Goal: Task Accomplishment & Management: Manage account settings

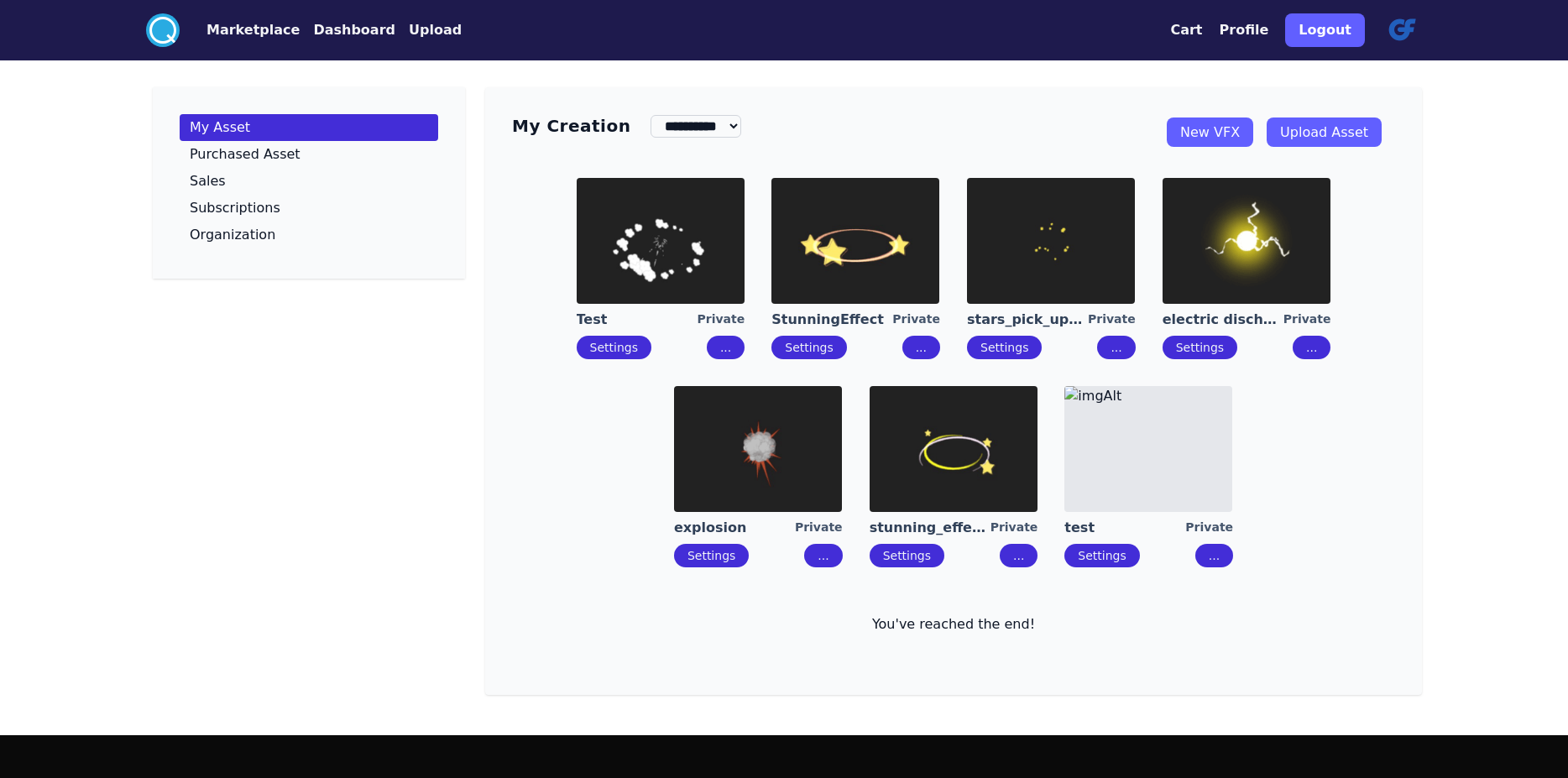
click at [1287, 291] on img at bounding box center [1246, 240] width 168 height 126
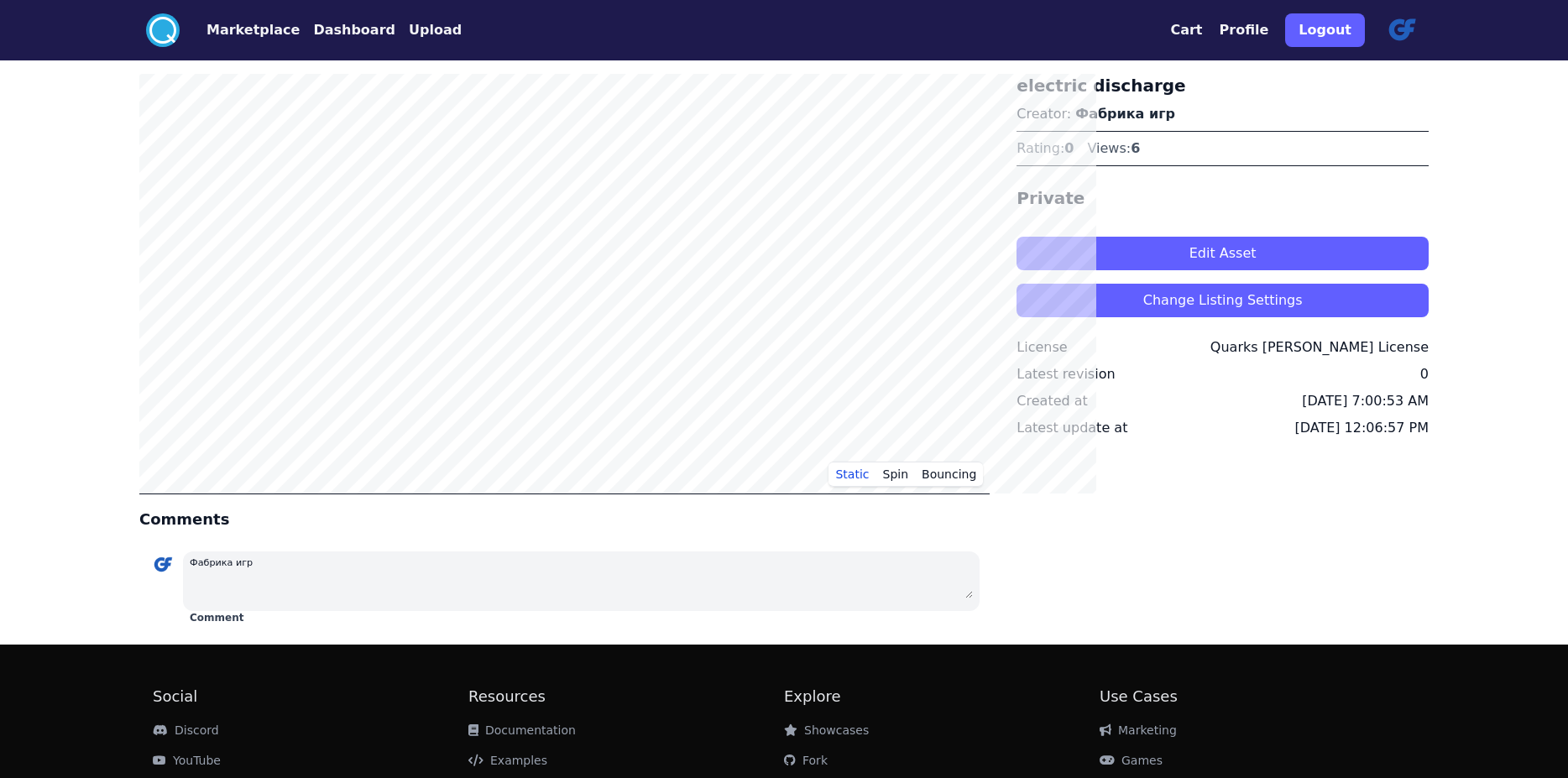
click at [313, 38] on button "Dashboard" at bounding box center [354, 30] width 82 height 20
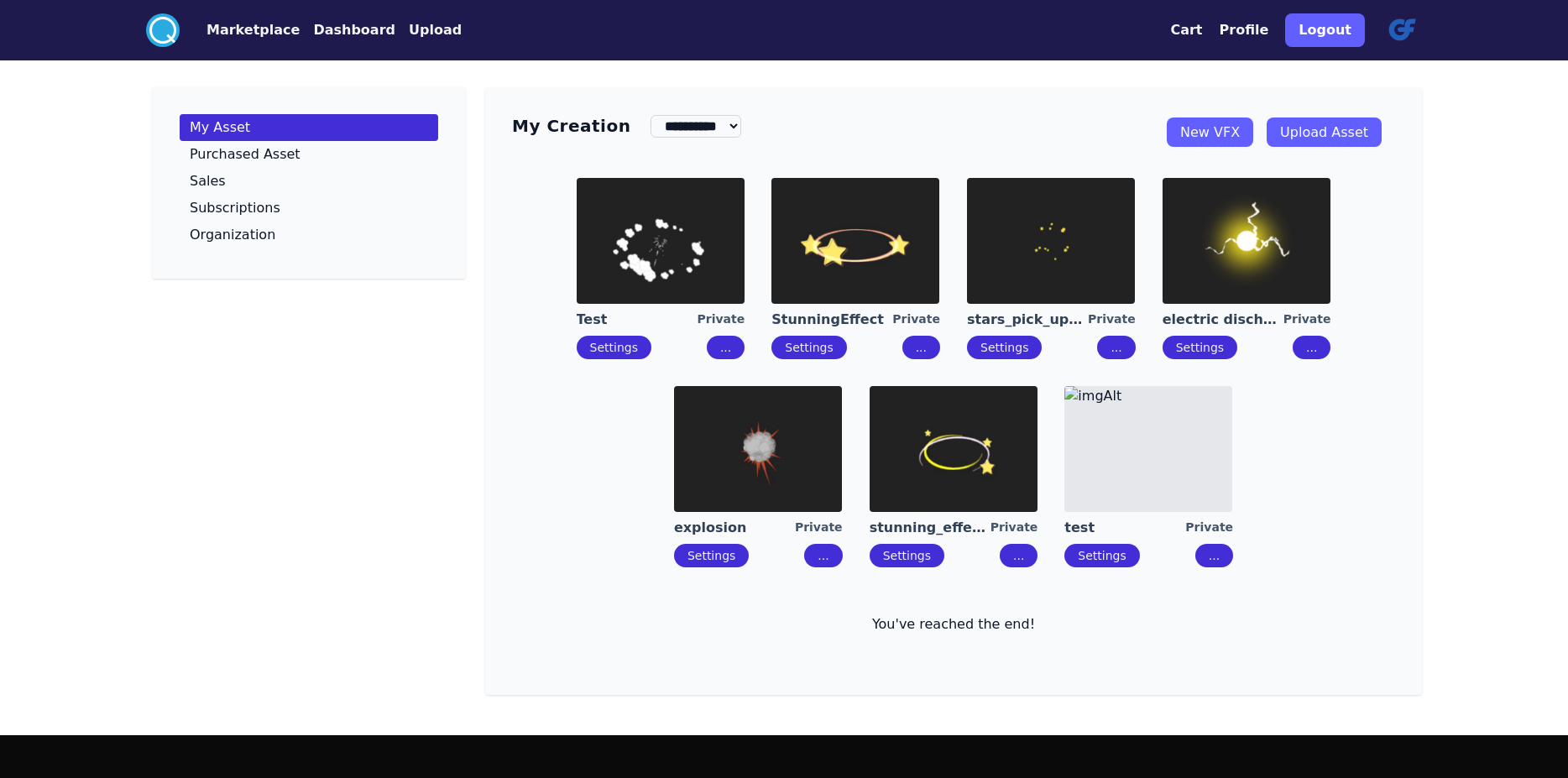
click at [1157, 495] on img at bounding box center [1148, 449] width 168 height 126
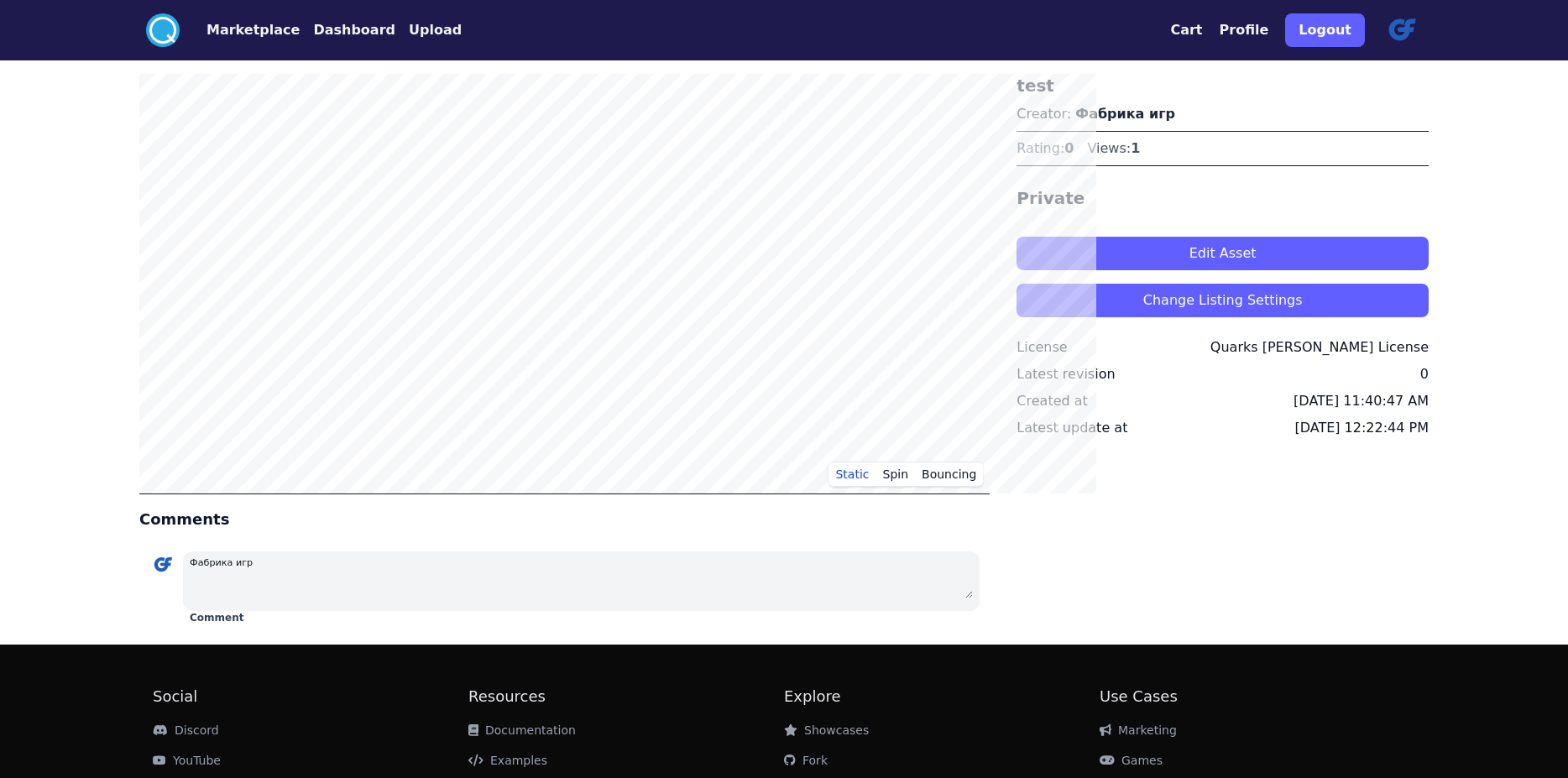
click at [1089, 97] on h3 "test" at bounding box center [1223, 86] width 412 height 24
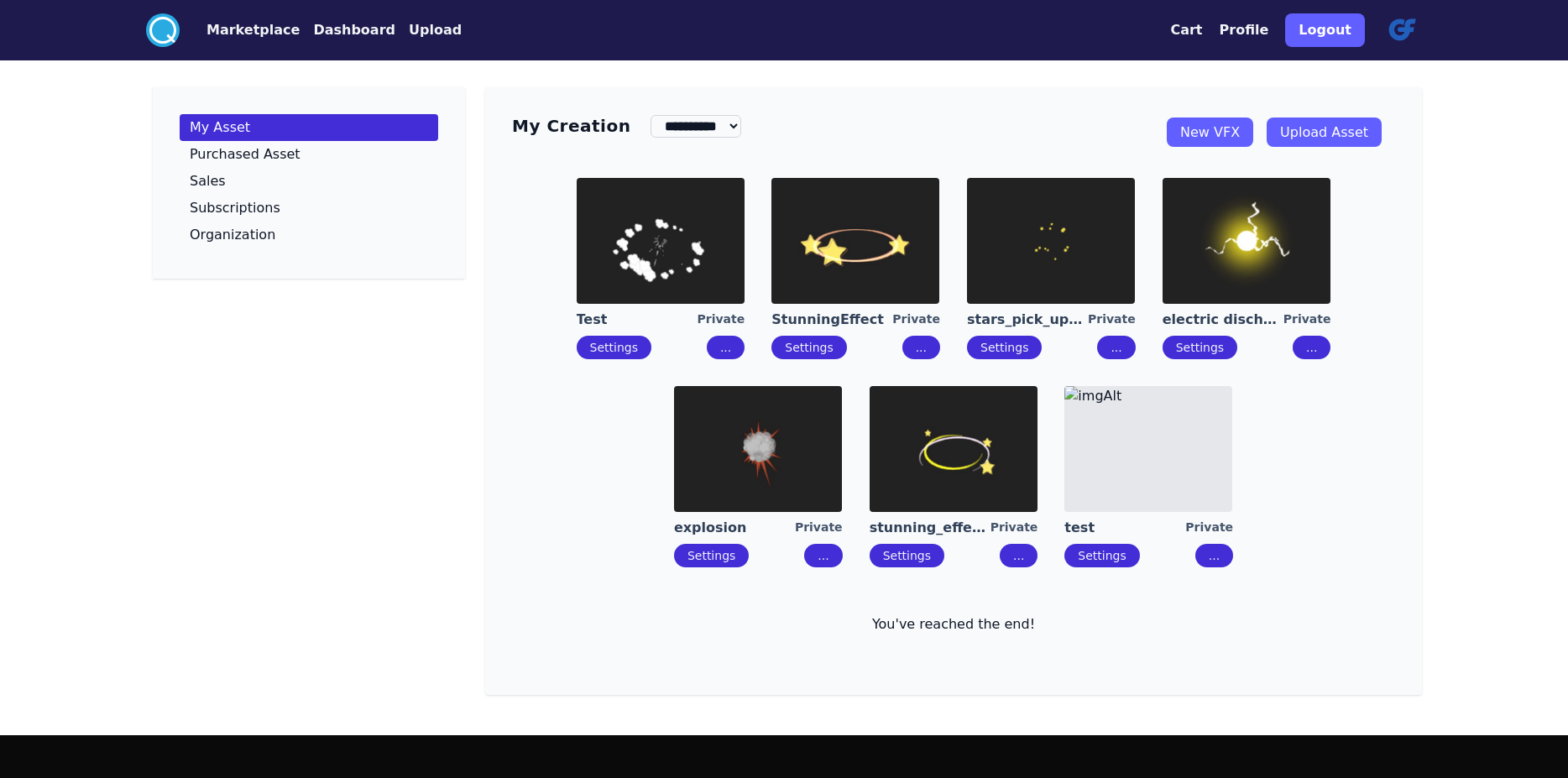
drag, startPoint x: 1193, startPoint y: 512, endPoint x: 1260, endPoint y: 589, distance: 102.1
click at [1233, 567] on button "..." at bounding box center [1214, 556] width 38 height 24
click at [1290, 670] on div "Delete" at bounding box center [1294, 662] width 39 height 17
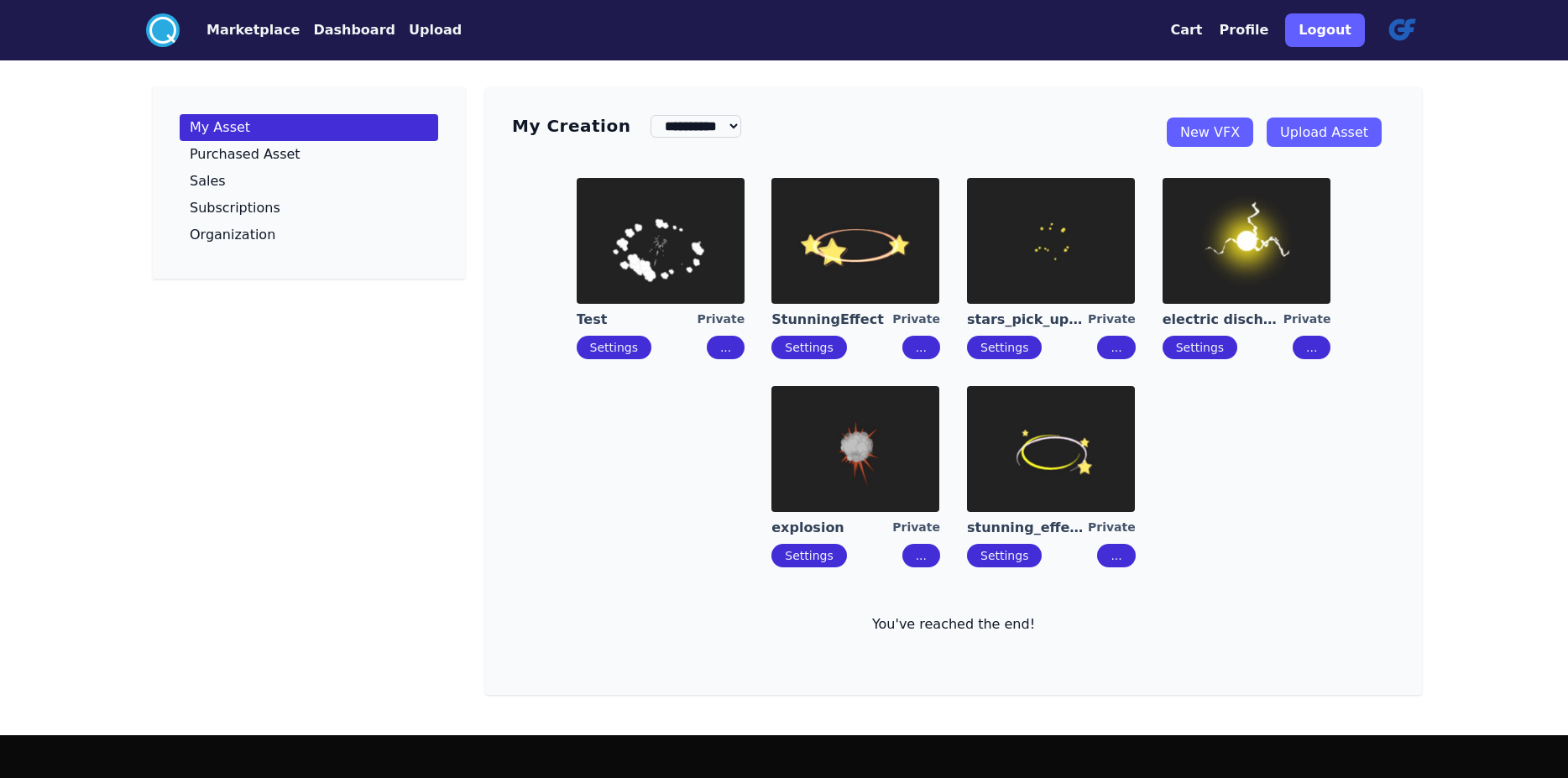
click at [731, 329] on div "Private" at bounding box center [722, 320] width 48 height 19
click at [614, 303] on img at bounding box center [660, 240] width 168 height 126
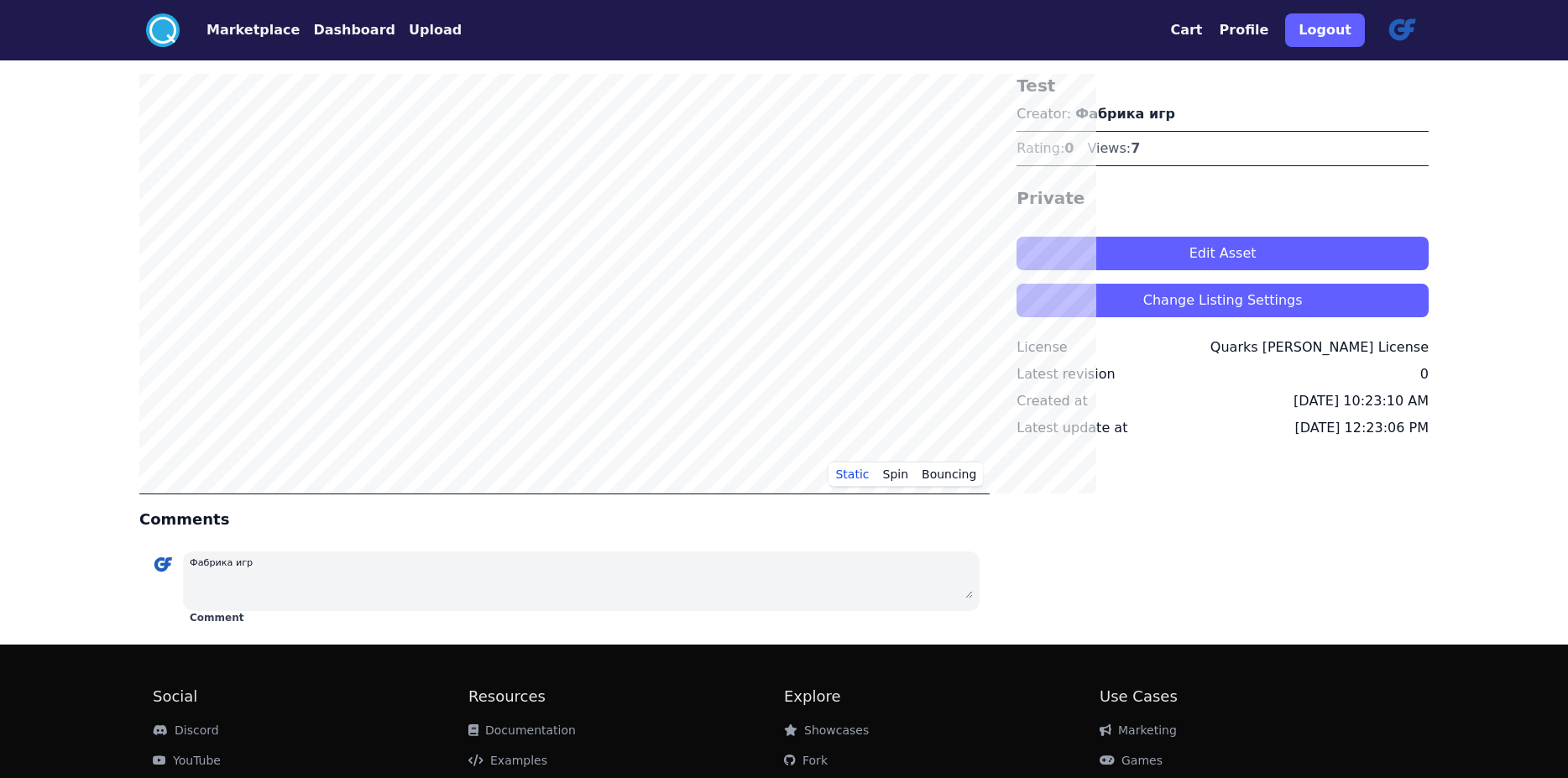
drag, startPoint x: 1157, startPoint y: 339, endPoint x: 1089, endPoint y: 197, distance: 157.4
click at [1089, 197] on div "Test Creator: Фабрика игр Rating: 0 Views: 7 Private Edit Asset Change Listing …" at bounding box center [1223, 353] width 412 height 557
click at [1147, 270] on button "Edit Asset" at bounding box center [1223, 254] width 412 height 34
